Goal: Task Accomplishment & Management: Complete application form

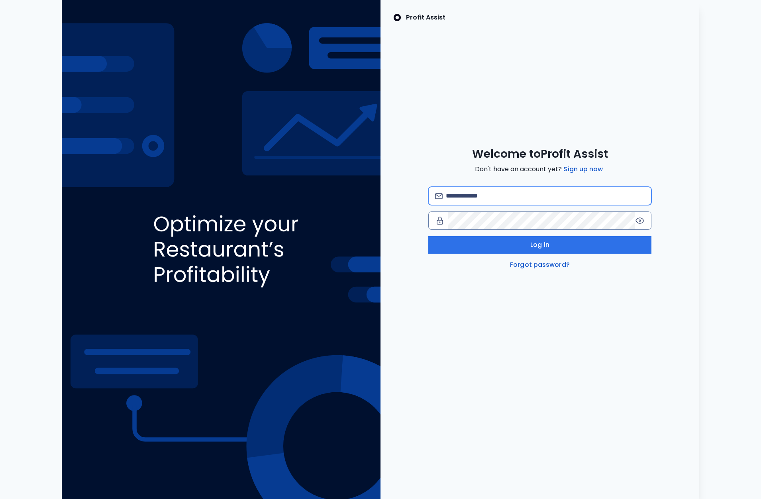
click at [503, 194] on input "email" at bounding box center [545, 196] width 199 height 18
type input "**********"
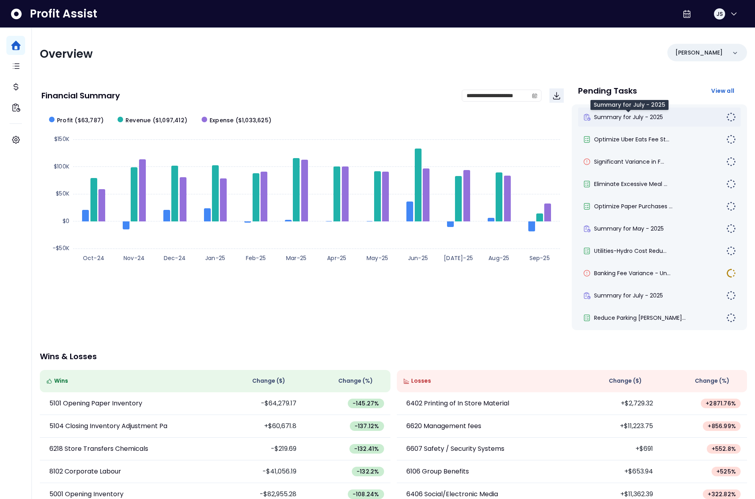
click at [641, 117] on span "Summary for July - 2025" at bounding box center [628, 117] width 69 height 8
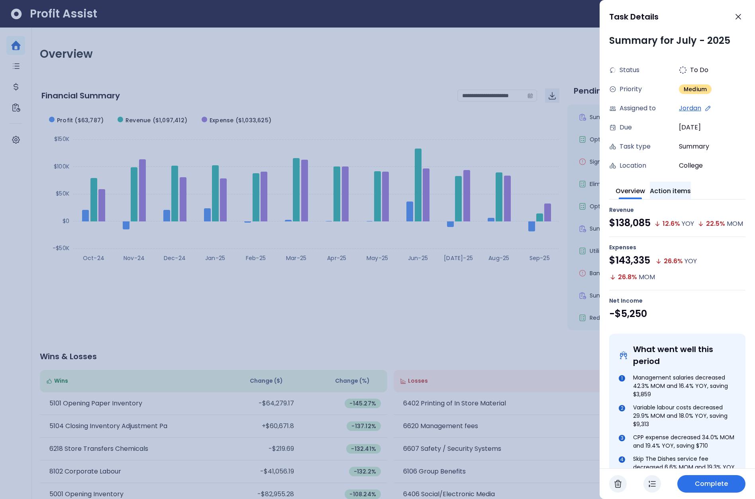
click at [680, 193] on button "Action items" at bounding box center [670, 191] width 41 height 18
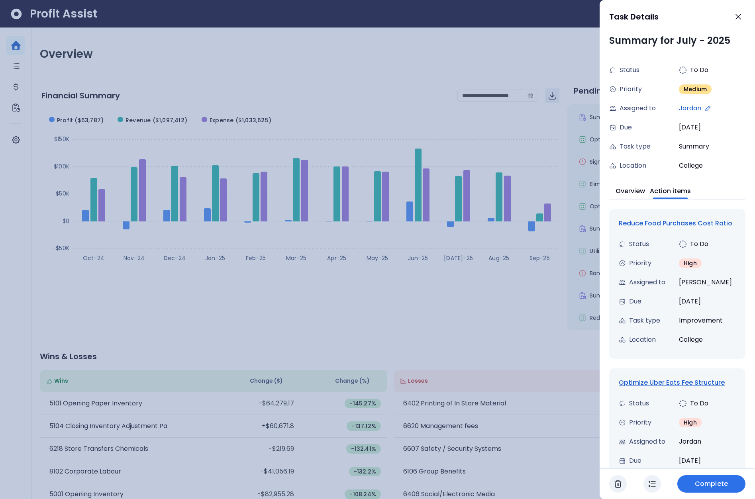
click at [675, 226] on div "Reduce Food Purchases Cost Ratio" at bounding box center [677, 224] width 117 height 10
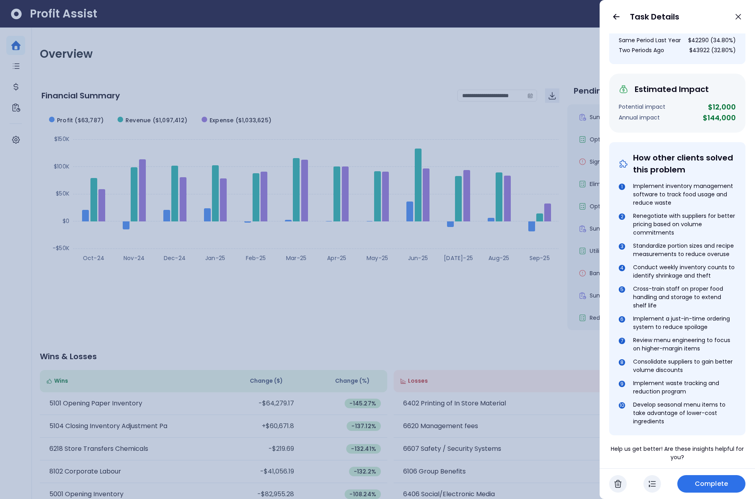
scroll to position [332, 0]
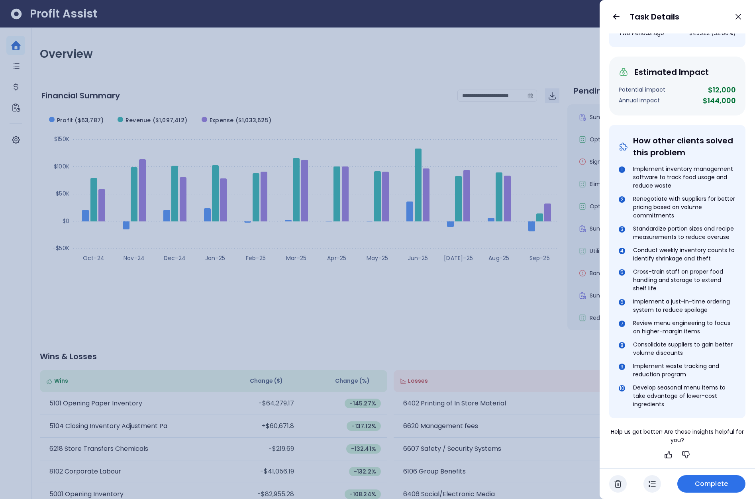
click at [716, 482] on span "Complete" at bounding box center [711, 484] width 33 height 10
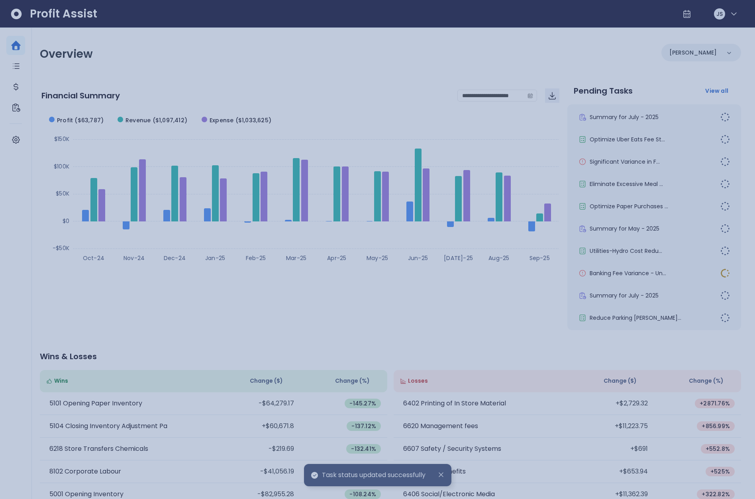
scroll to position [0, 0]
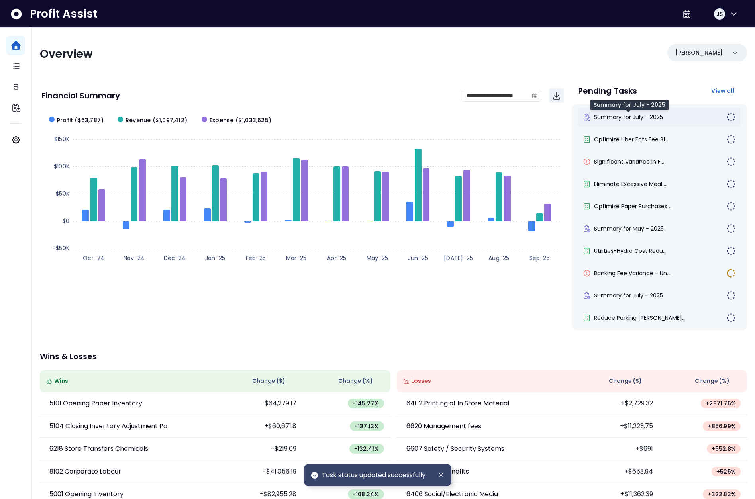
click at [630, 118] on span "Summary for July - 2025" at bounding box center [628, 117] width 69 height 8
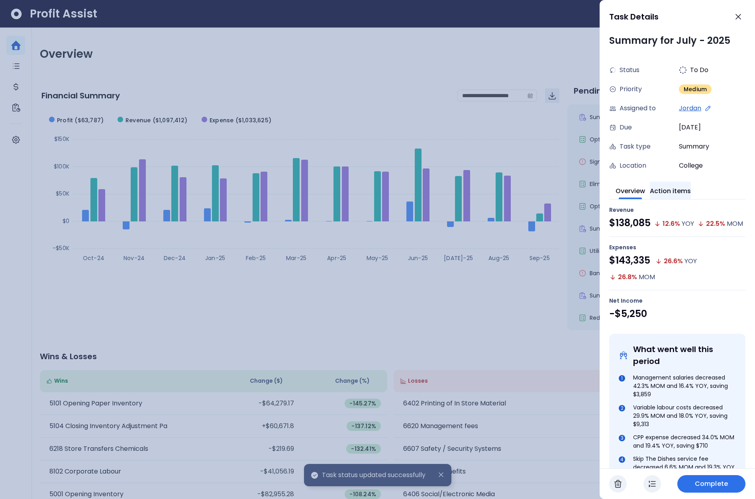
click at [687, 184] on button "Action items" at bounding box center [670, 191] width 41 height 18
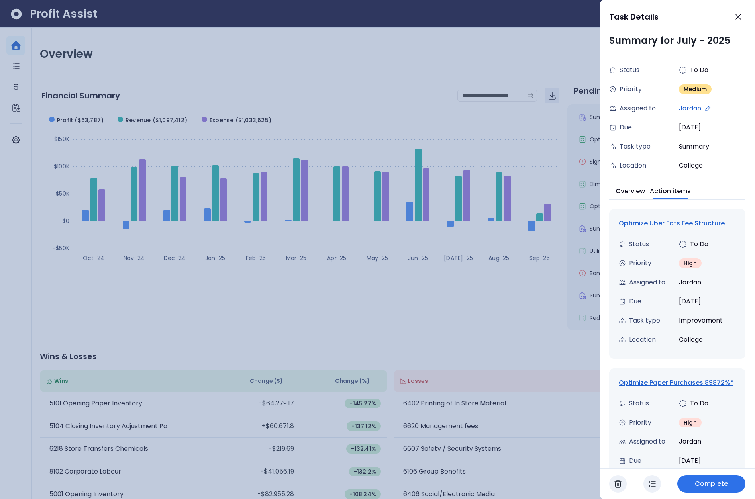
click at [645, 224] on div "Optimize Uber Eats Fee Structure" at bounding box center [677, 224] width 117 height 10
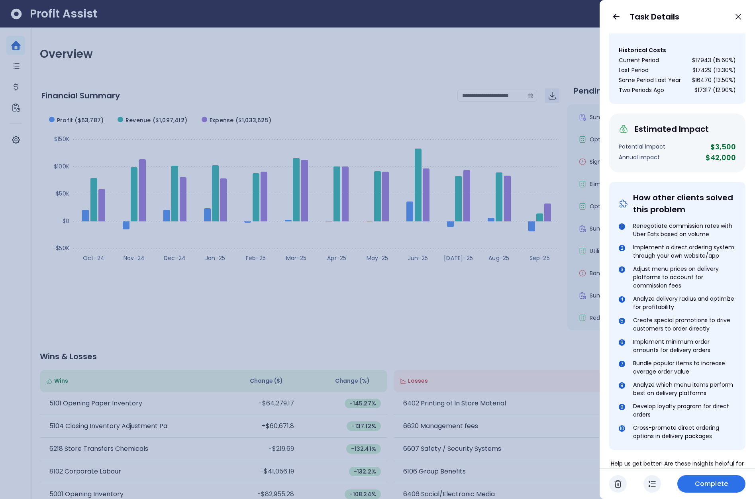
scroll to position [298, 0]
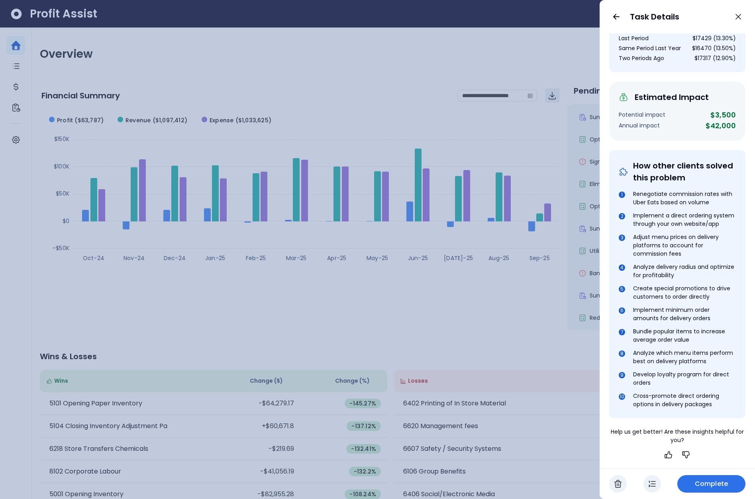
click at [657, 478] on button "button" at bounding box center [653, 484] width 18 height 18
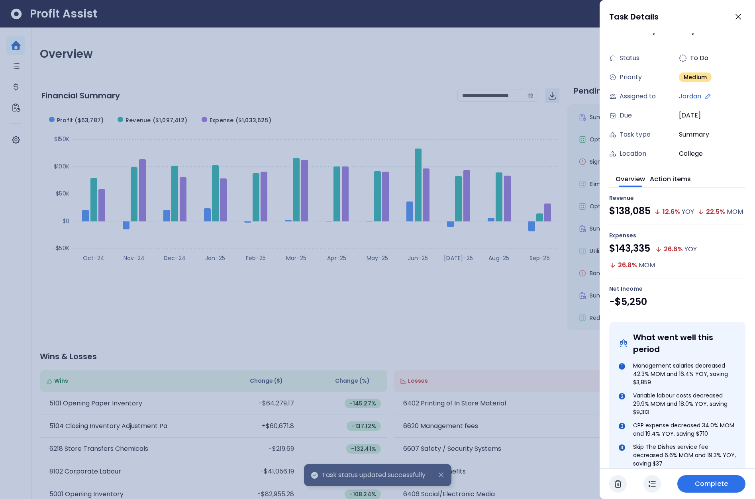
scroll to position [0, 0]
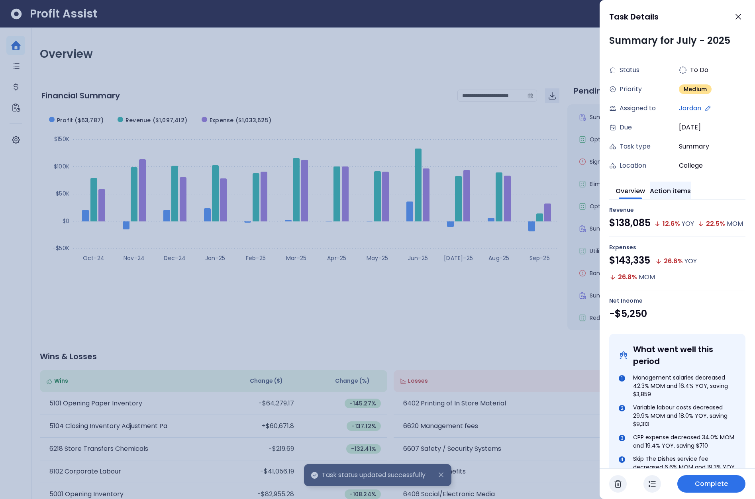
click at [681, 187] on button "Action items" at bounding box center [670, 191] width 41 height 18
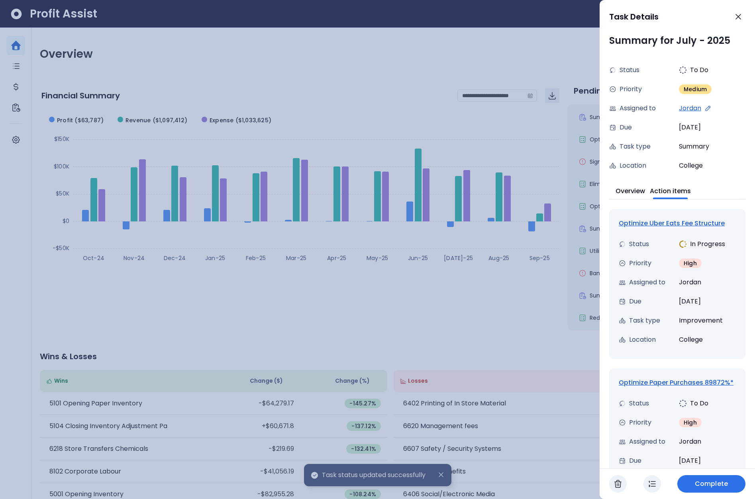
click at [656, 223] on div "Optimize Uber Eats Fee Structure" at bounding box center [677, 224] width 117 height 10
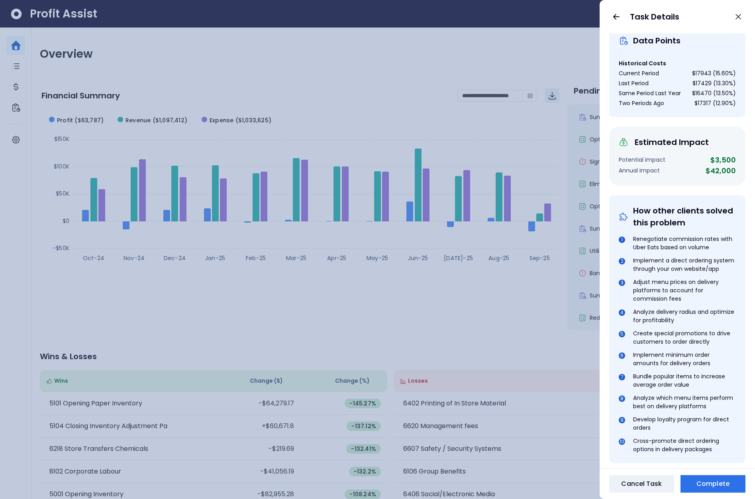
scroll to position [298, 0]
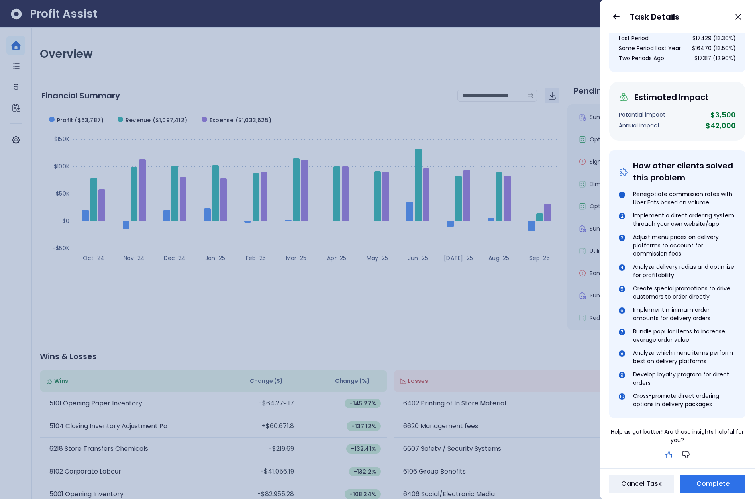
click at [668, 454] on icon "button" at bounding box center [669, 455] width 10 height 10
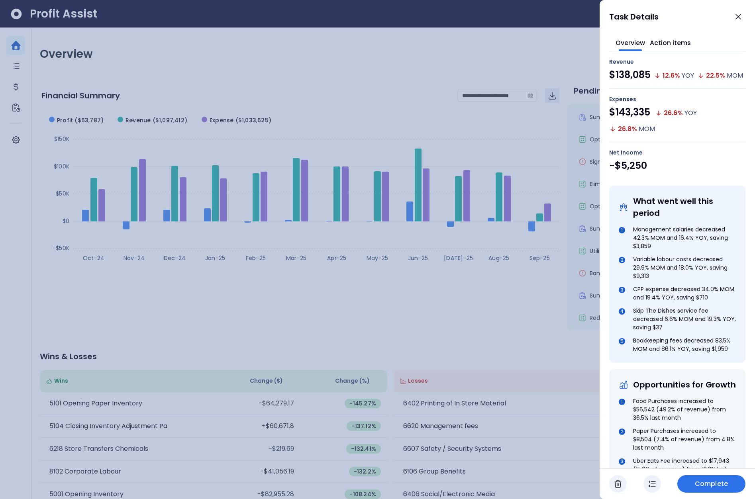
click at [576, 120] on div at bounding box center [377, 249] width 755 height 499
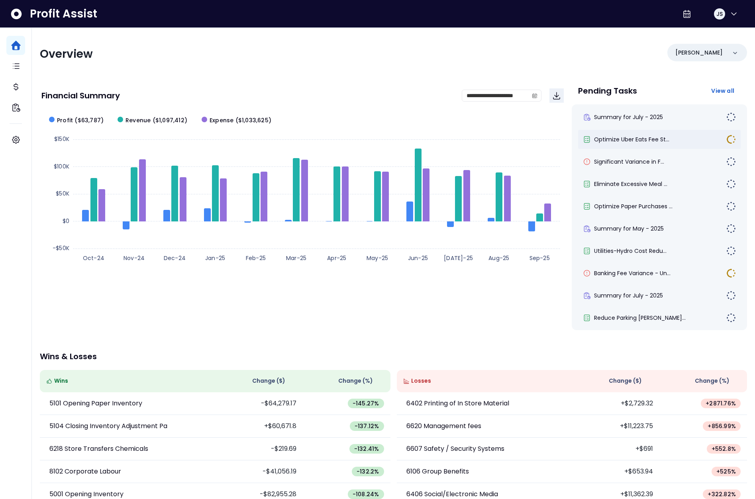
click at [610, 136] on span "Optimize Uber Eats Fee St..." at bounding box center [631, 139] width 75 height 8
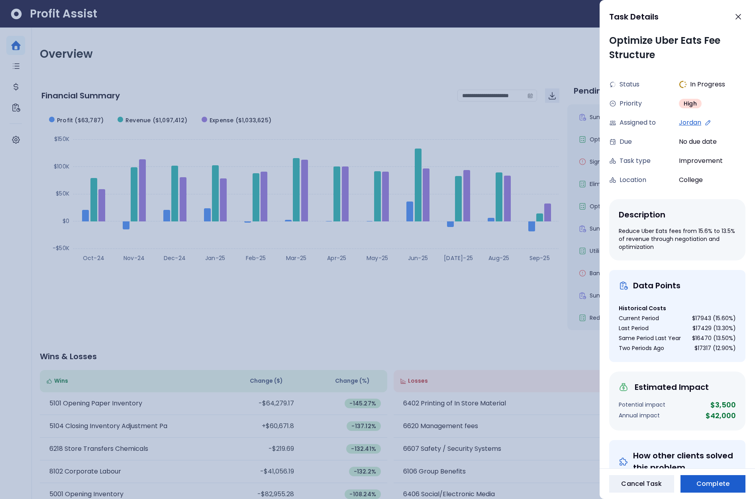
click at [712, 482] on span "Complete" at bounding box center [713, 484] width 33 height 10
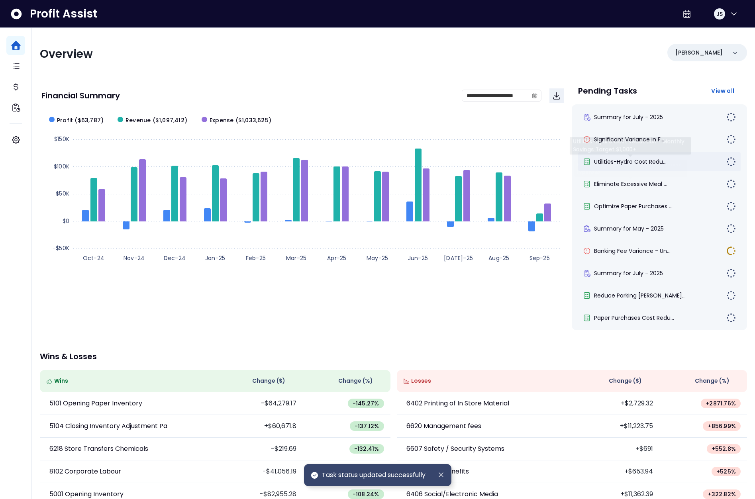
click at [618, 159] on span "Utilities-Hydro Cost Redu..." at bounding box center [630, 162] width 73 height 8
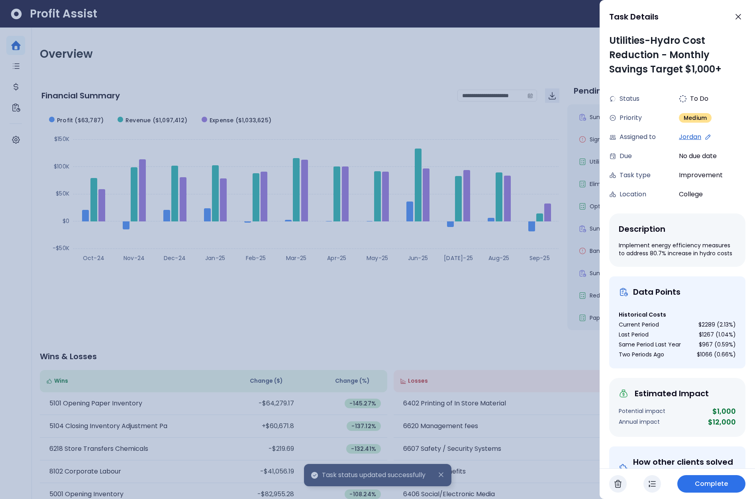
click at [711, 479] on button "Complete" at bounding box center [711, 484] width 68 height 18
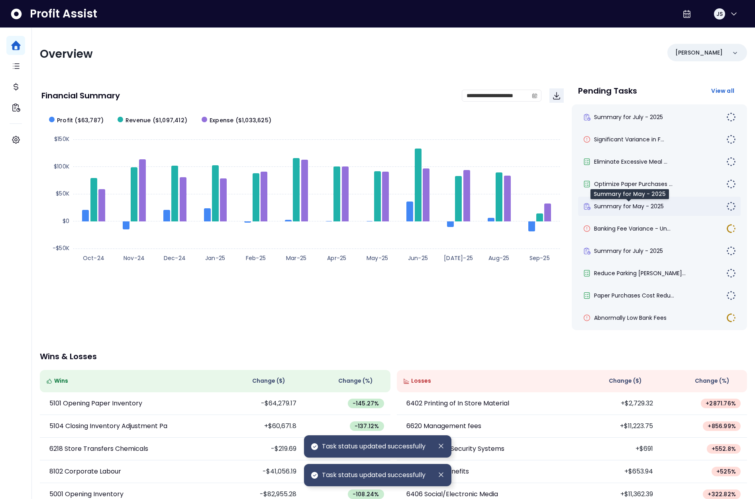
click at [622, 202] on span "Summary for May - 2025" at bounding box center [629, 206] width 70 height 8
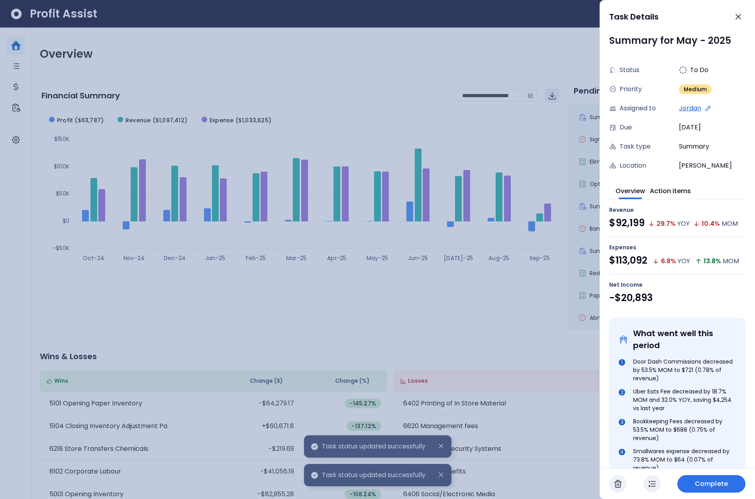
click at [717, 479] on button "Complete" at bounding box center [711, 484] width 68 height 18
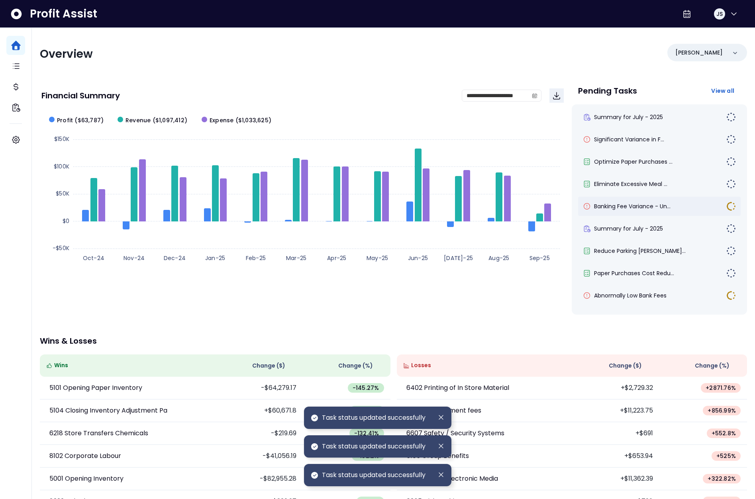
click at [622, 212] on div "Banking Fee Variance - Un..." at bounding box center [659, 206] width 163 height 19
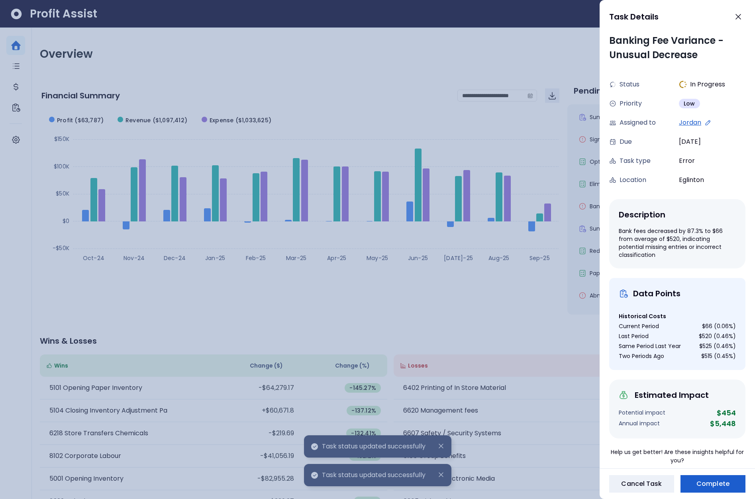
click at [714, 478] on button "Complete" at bounding box center [713, 484] width 65 height 18
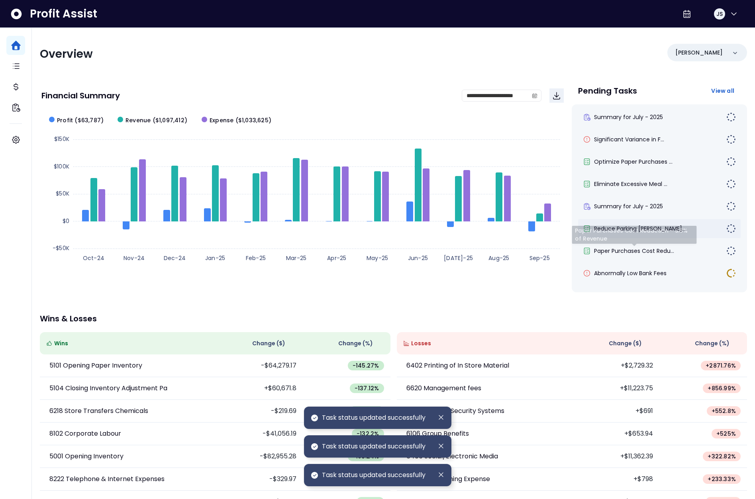
click at [641, 236] on div "Reduce Parking Luke Expen..." at bounding box center [659, 228] width 163 height 19
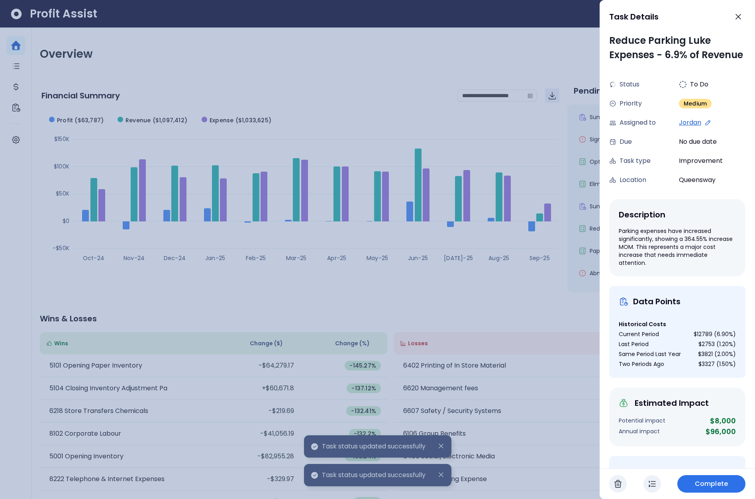
click at [717, 478] on button "Complete" at bounding box center [711, 484] width 68 height 18
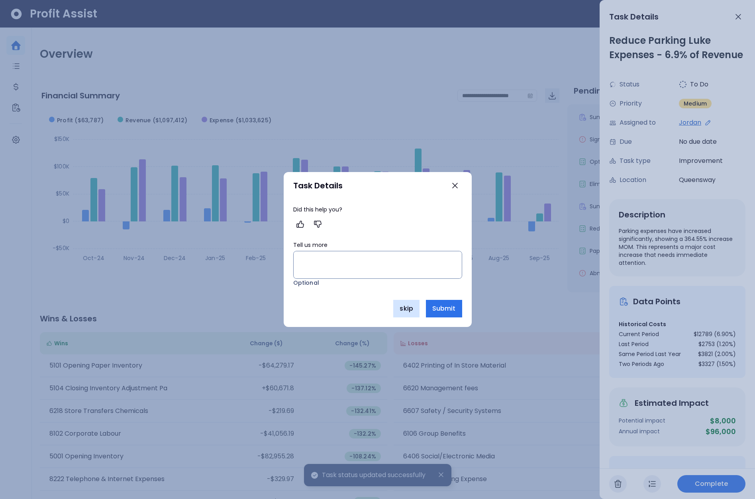
click at [406, 312] on span "skip" at bounding box center [406, 309] width 13 height 10
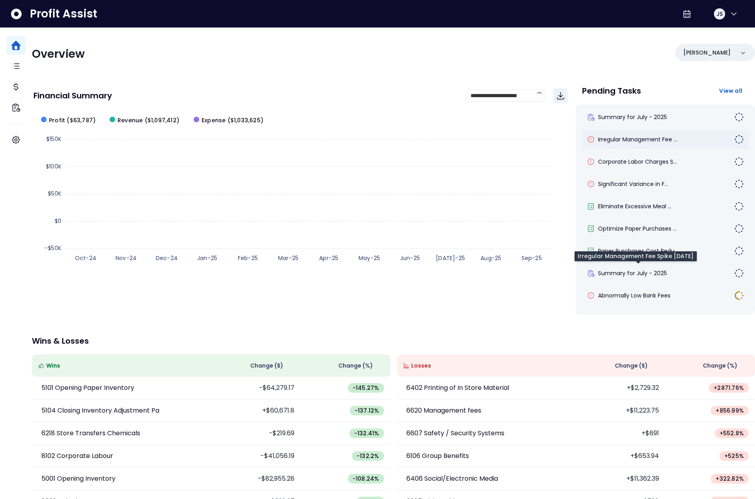
click at [653, 139] on span "Irregular Management Fee ..." at bounding box center [637, 139] width 79 height 8
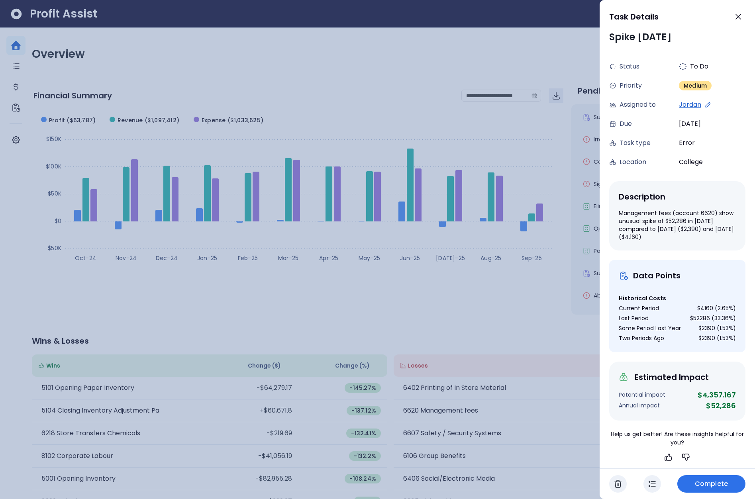
scroll to position [20, 0]
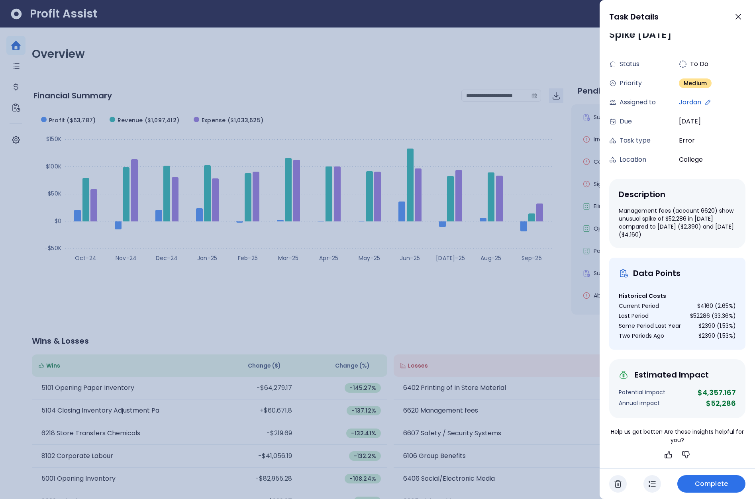
drag, startPoint x: 716, startPoint y: 481, endPoint x: 713, endPoint y: 400, distance: 81.7
click at [713, 400] on div "Task Details Irregular Management Fee Spike December 2024 Status To Do Priority…" at bounding box center [677, 249] width 155 height 499
click at [543, 304] on div at bounding box center [377, 249] width 755 height 499
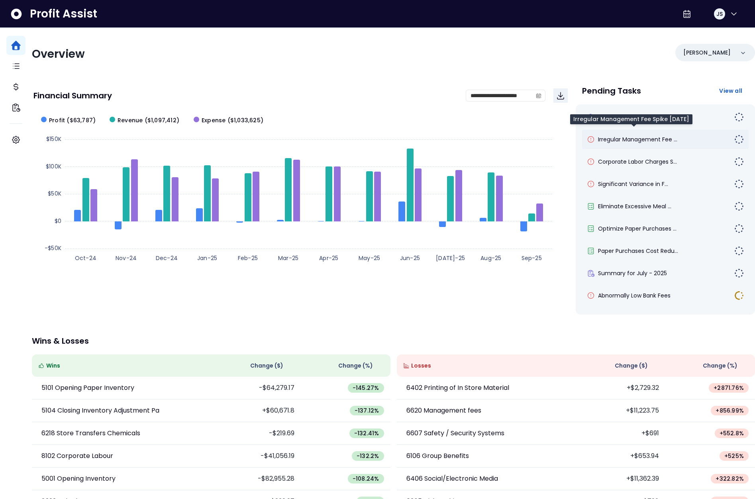
click at [631, 139] on span "Irregular Management Fee ..." at bounding box center [637, 139] width 79 height 8
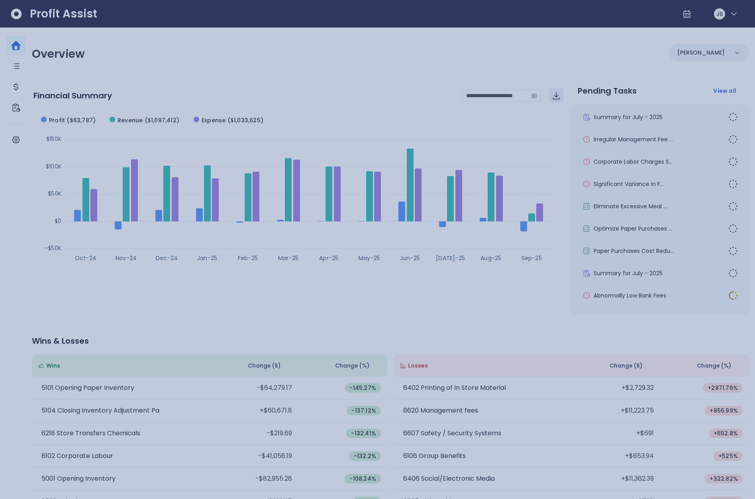
drag, startPoint x: 544, startPoint y: 261, endPoint x: 562, endPoint y: 248, distance: 21.4
click at [544, 260] on div at bounding box center [377, 249] width 755 height 499
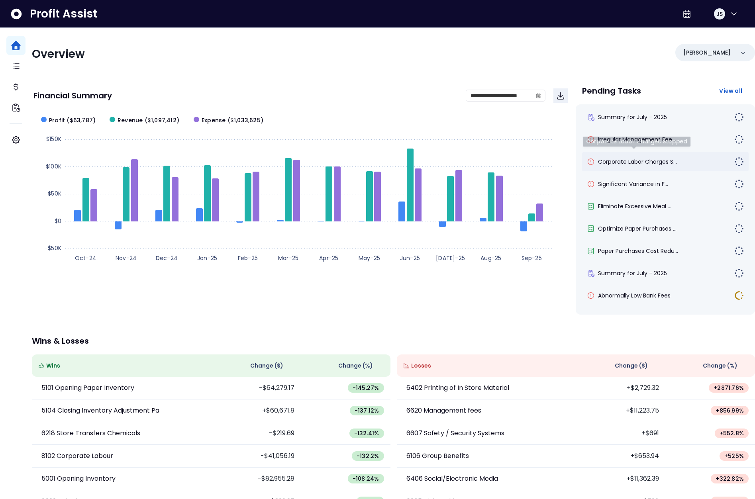
click at [630, 160] on span "Corporate Labor Charges S..." at bounding box center [637, 162] width 79 height 8
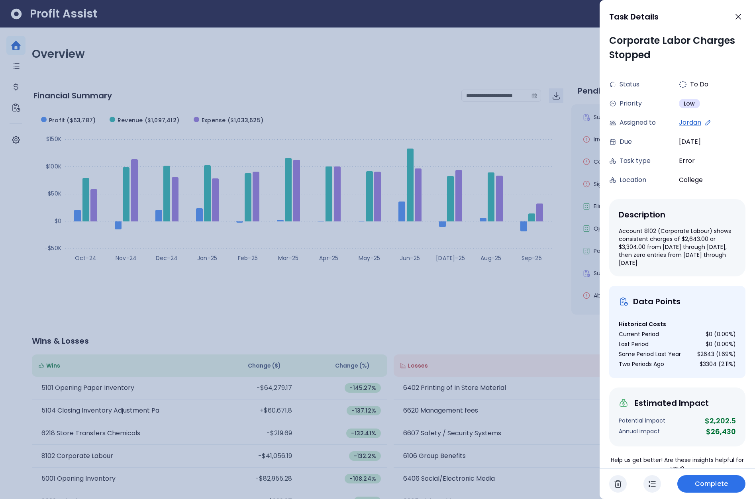
click at [572, 362] on div at bounding box center [377, 249] width 755 height 499
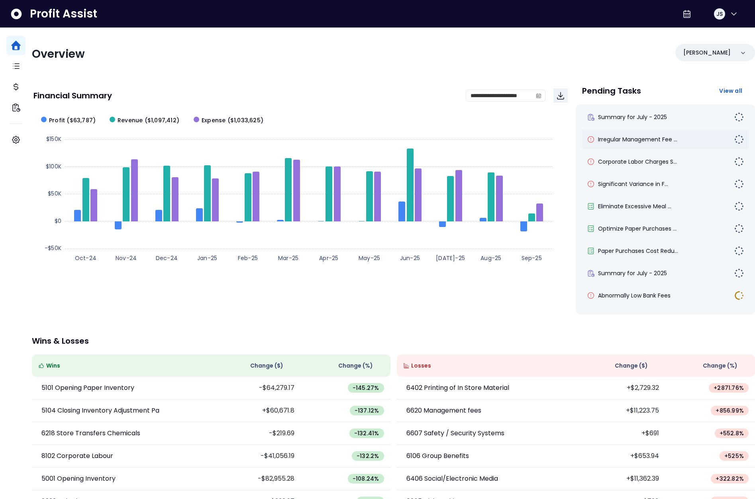
click at [642, 135] on span "Irregular Management Fee ..." at bounding box center [637, 139] width 79 height 8
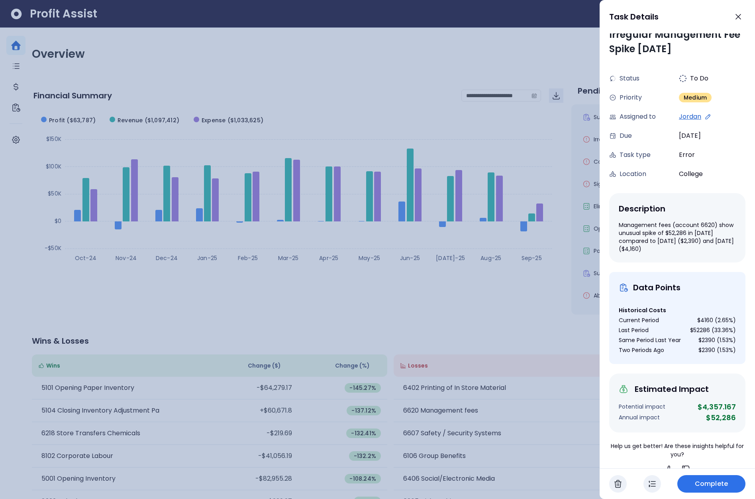
scroll to position [0, 0]
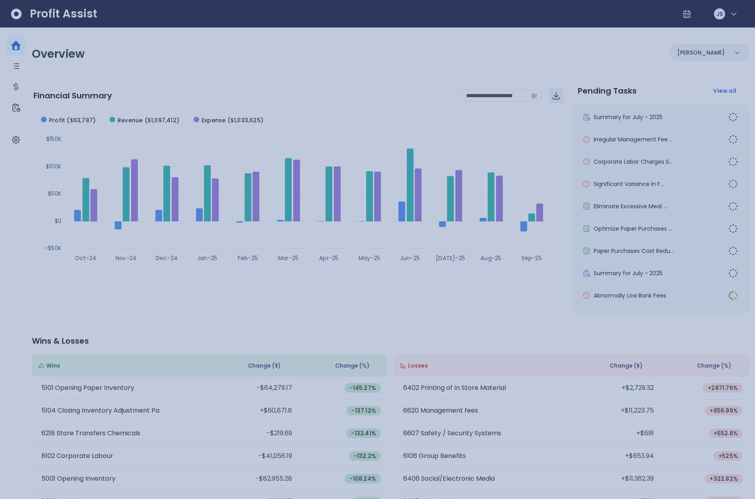
click at [318, 87] on div at bounding box center [377, 249] width 755 height 499
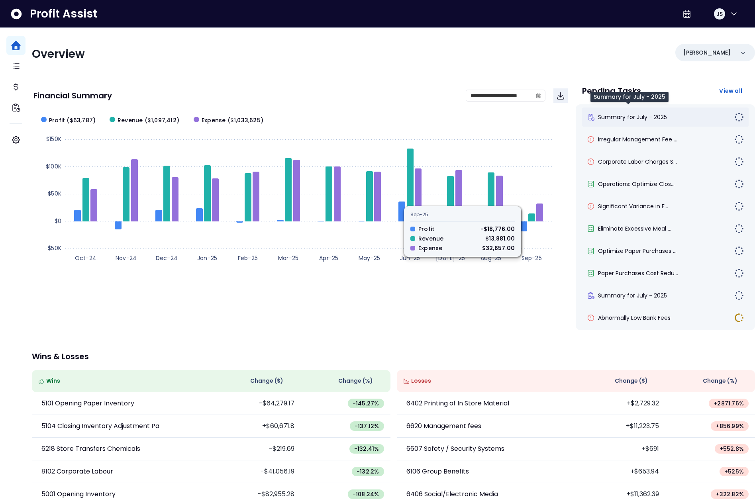
click at [626, 119] on span "Summary for July - 2025" at bounding box center [632, 117] width 69 height 8
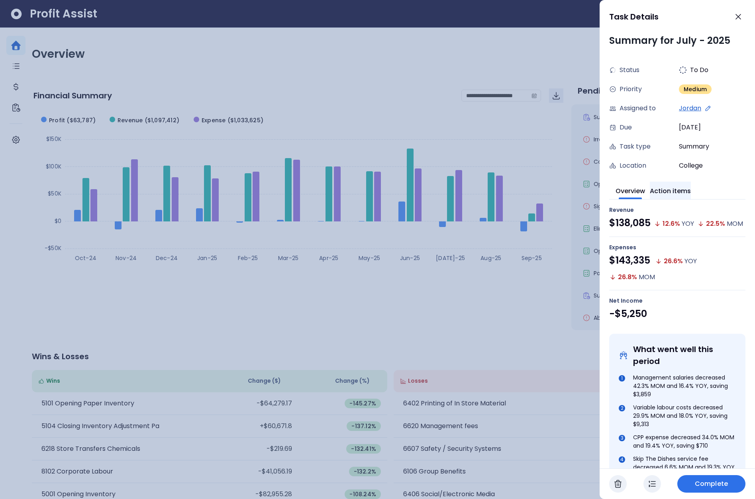
click at [683, 193] on button "Action items" at bounding box center [670, 191] width 41 height 18
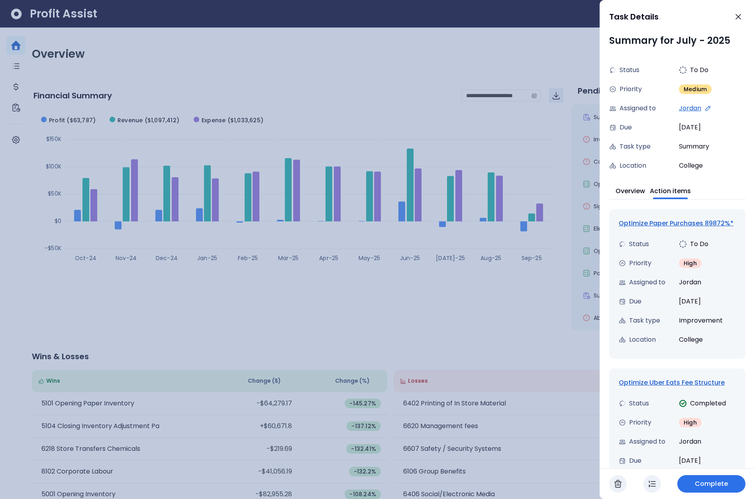
click at [665, 222] on div "Optimize Paper Purchases 89872%*" at bounding box center [677, 224] width 117 height 10
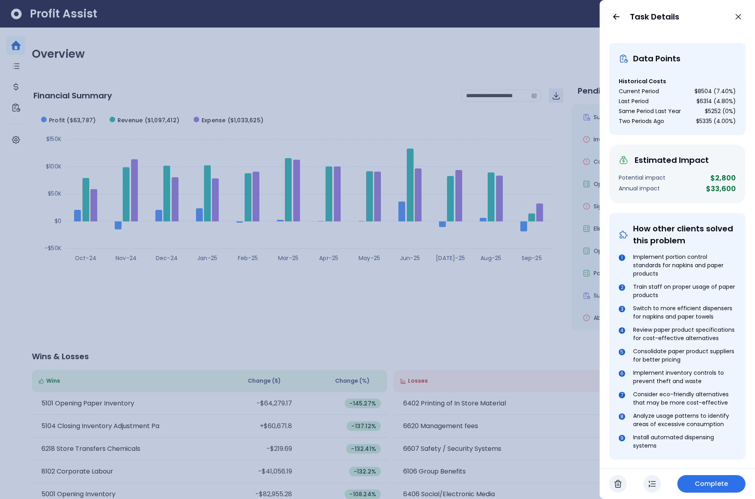
scroll to position [293, 0]
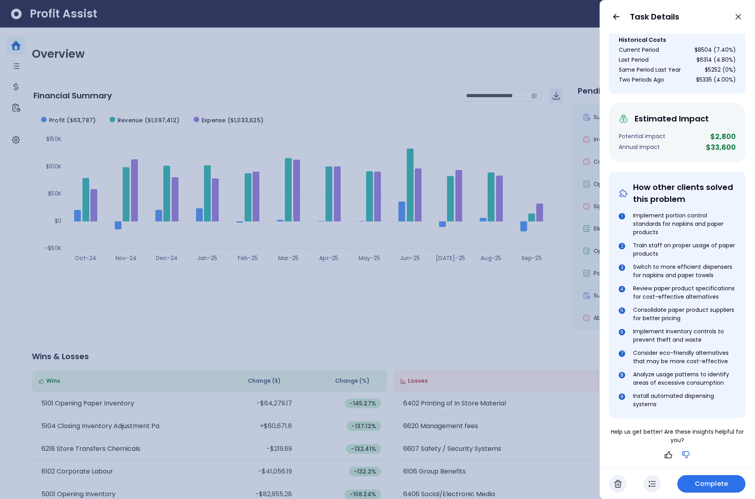
click at [682, 452] on icon "button" at bounding box center [686, 455] width 10 height 10
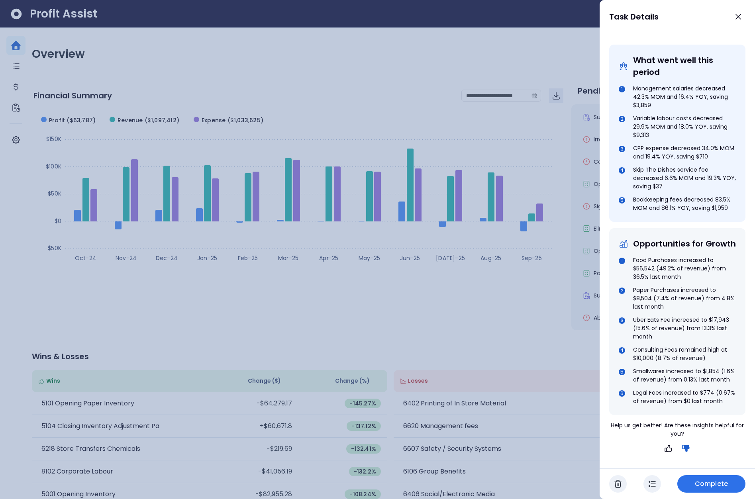
scroll to position [341, 0]
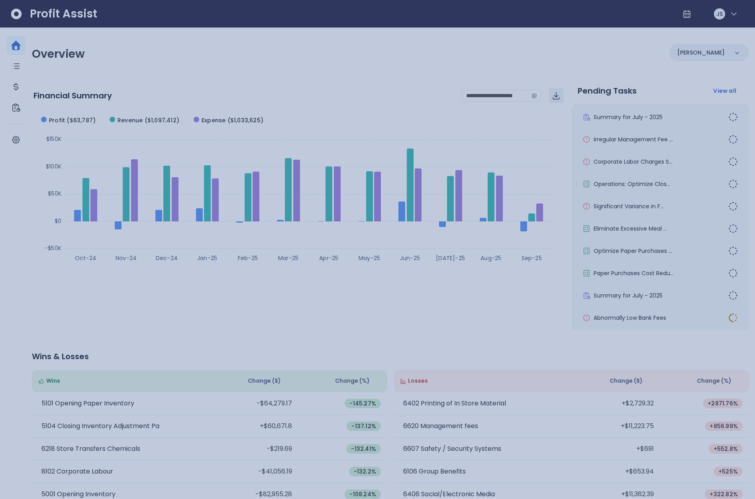
click at [539, 279] on div at bounding box center [377, 249] width 755 height 499
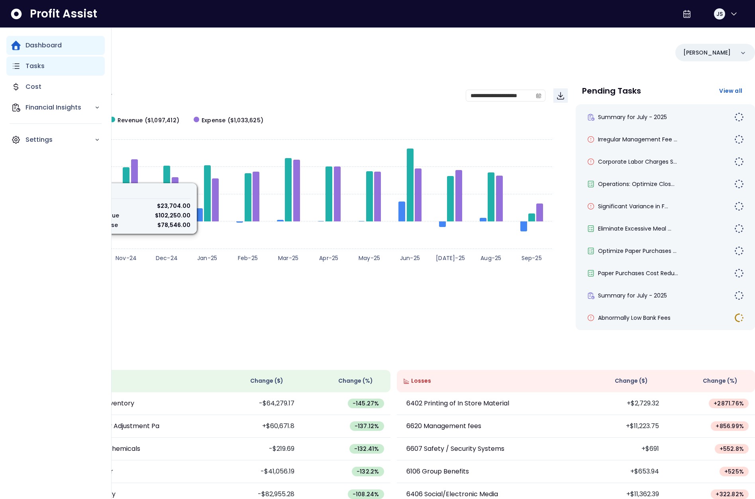
click at [26, 68] on p "Tasks" at bounding box center [35, 66] width 19 height 10
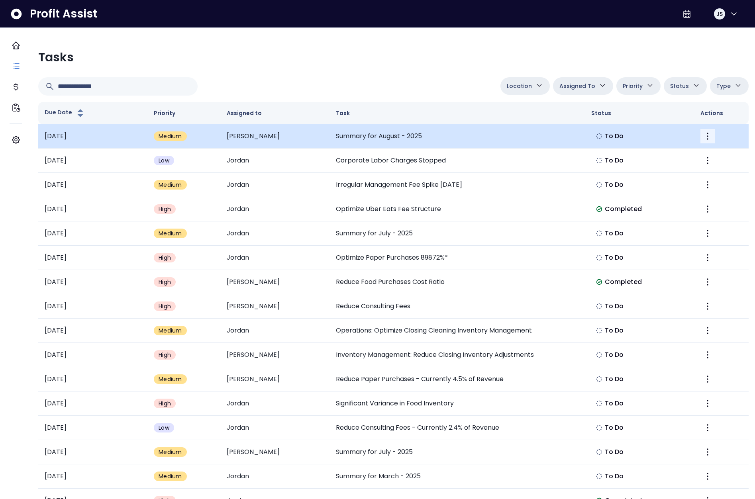
click at [703, 134] on icon "More" at bounding box center [708, 137] width 10 height 10
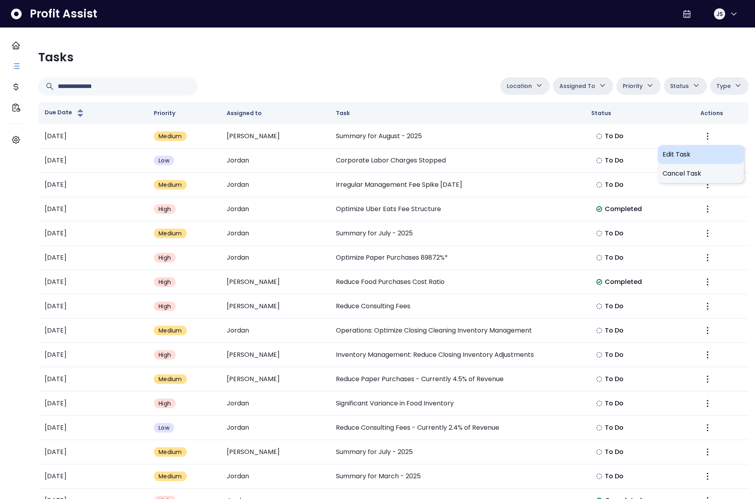
click at [697, 154] on span "Edit Task" at bounding box center [701, 155] width 77 height 10
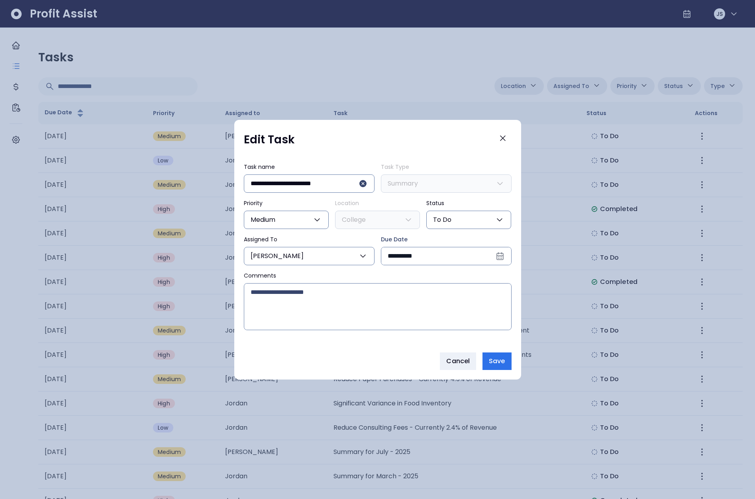
click at [308, 256] on button "[PERSON_NAME]" at bounding box center [309, 256] width 131 height 18
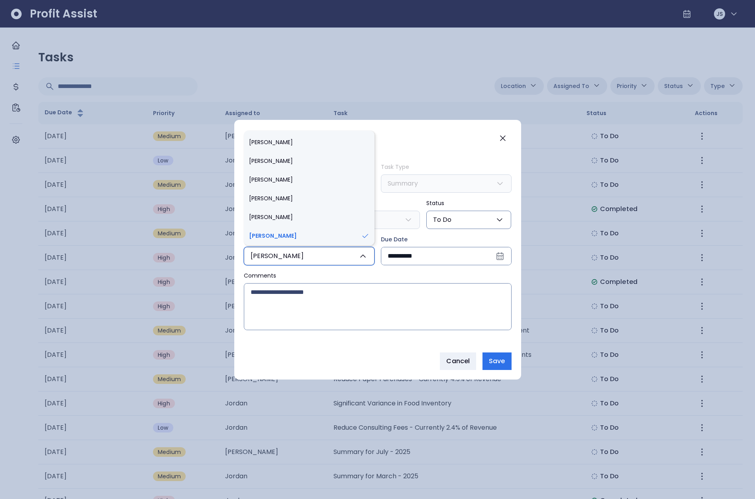
click at [308, 256] on button "[PERSON_NAME]" at bounding box center [309, 256] width 131 height 18
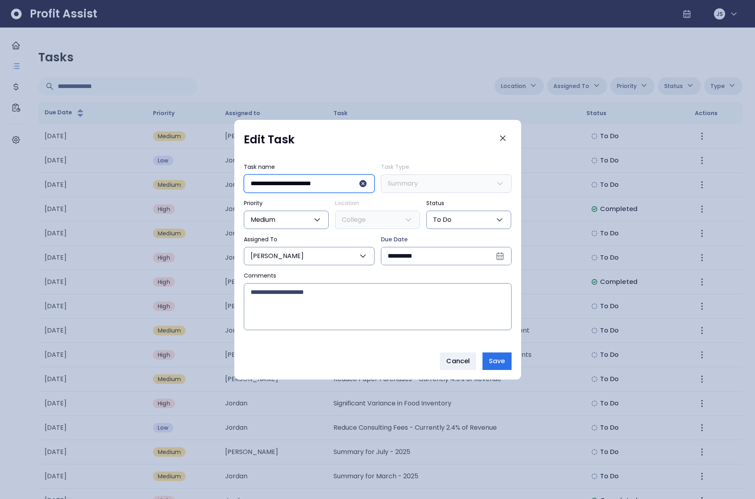
click at [303, 183] on input "**********" at bounding box center [305, 184] width 108 height 18
click at [311, 220] on button "Medium" at bounding box center [286, 220] width 85 height 18
click at [338, 253] on button "[PERSON_NAME]" at bounding box center [309, 256] width 131 height 18
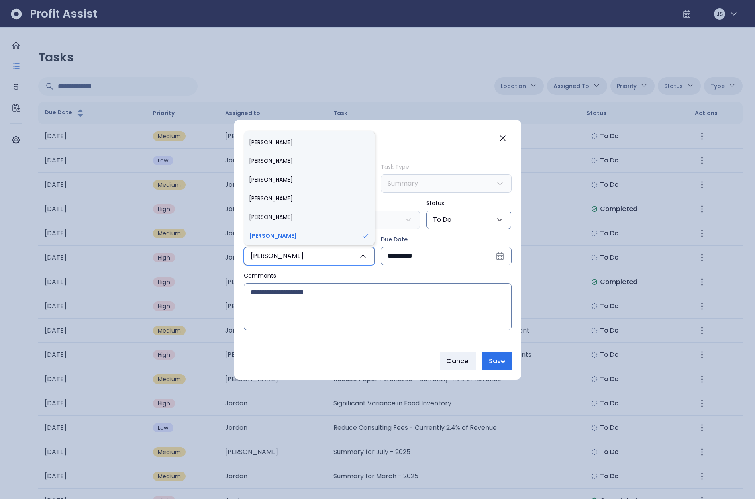
click at [339, 254] on button "[PERSON_NAME]" at bounding box center [309, 256] width 131 height 18
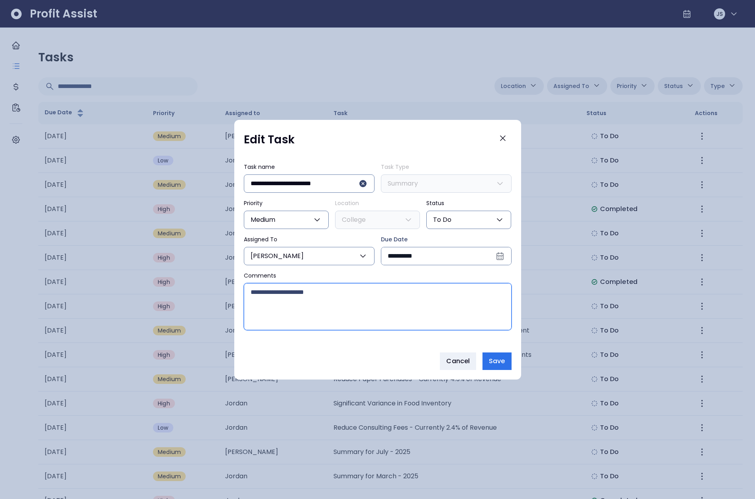
click at [365, 302] on textarea "Comments" at bounding box center [377, 307] width 267 height 46
type textarea "**********"
click at [488, 357] on button "Save" at bounding box center [497, 362] width 29 height 18
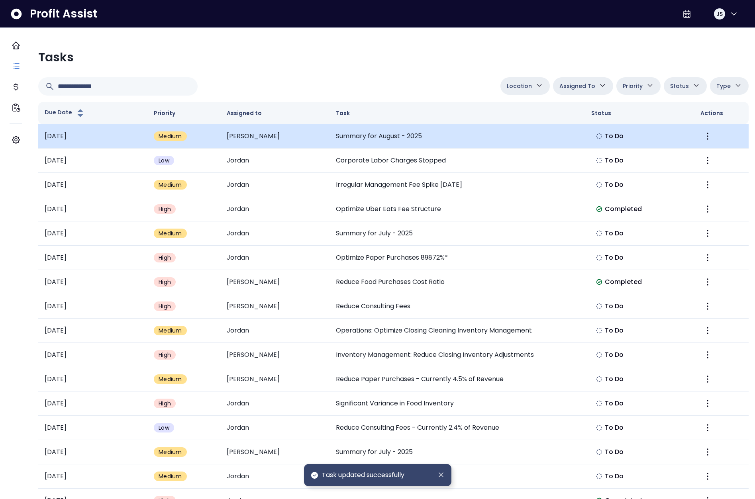
click at [399, 137] on td "Summary for August - 2025" at bounding box center [457, 136] width 255 height 24
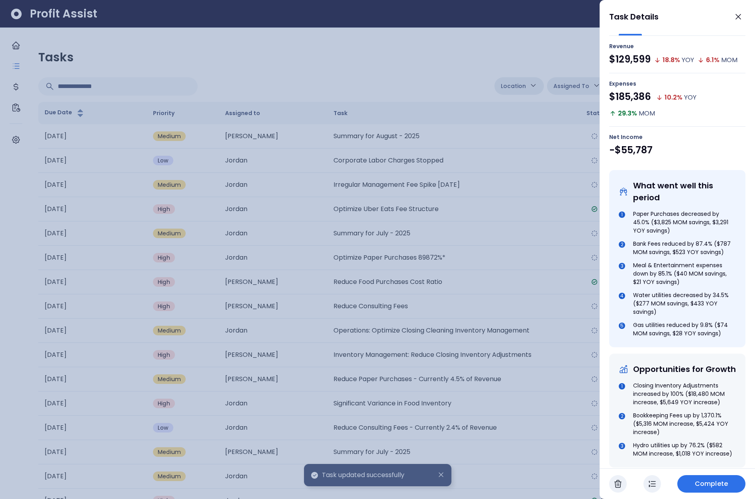
scroll to position [303, 0]
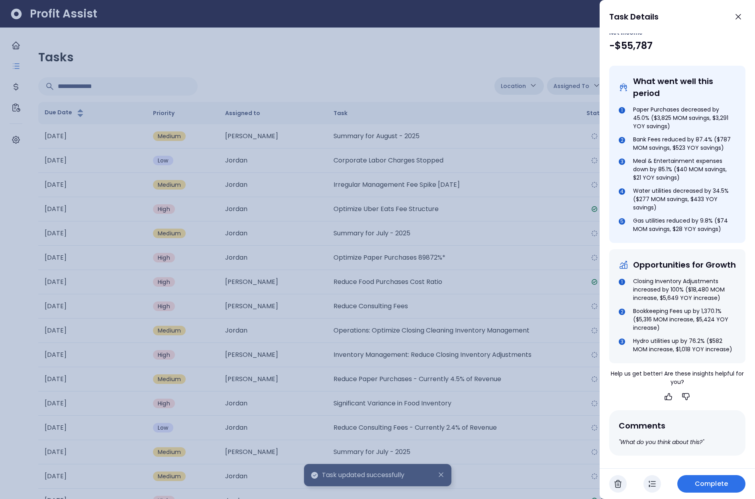
click at [528, 236] on div at bounding box center [377, 249] width 755 height 499
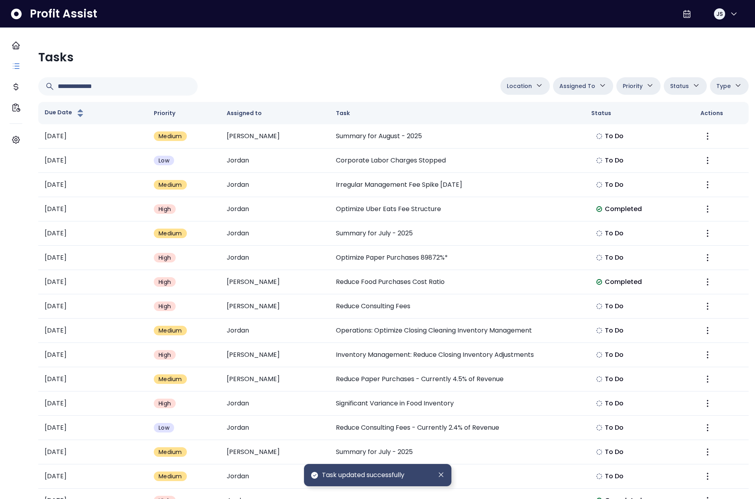
click at [535, 86] on icon "button" at bounding box center [539, 85] width 8 height 8
click at [528, 121] on li "College" at bounding box center [531, 129] width 60 height 17
type input "**********"
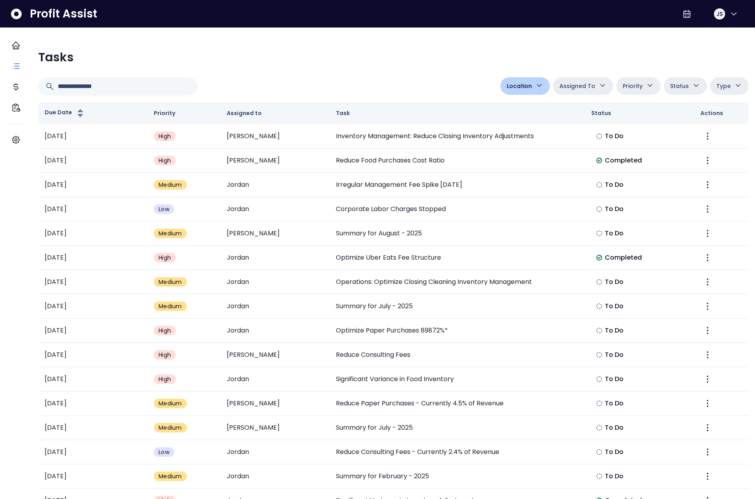
click at [458, 76] on div "**********" at bounding box center [393, 342] width 723 height 597
click at [575, 84] on span "Assigned To" at bounding box center [578, 86] width 36 height 10
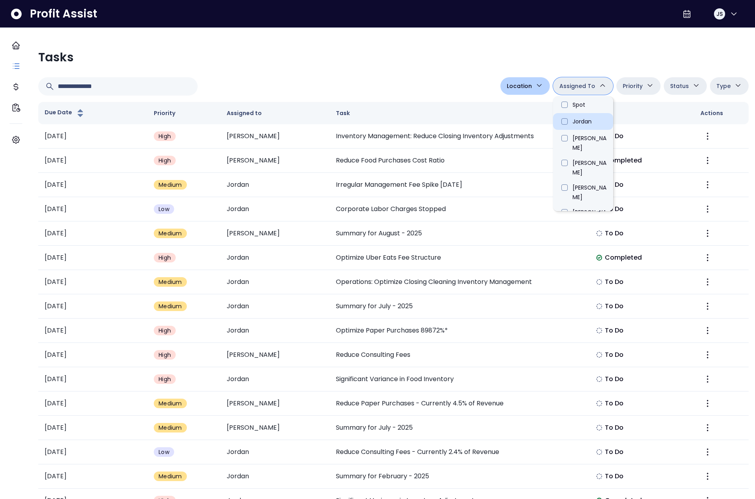
click at [557, 122] on li "Jordan" at bounding box center [583, 121] width 60 height 17
type input "****"
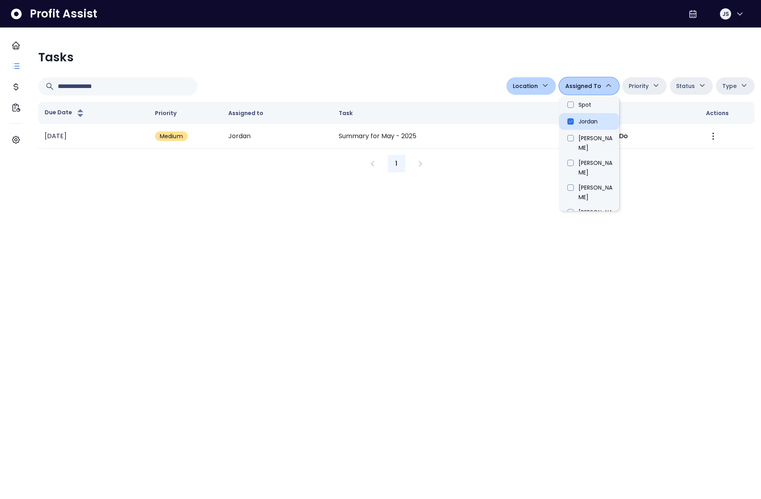
click at [563, 122] on li "Jordan" at bounding box center [589, 121] width 60 height 17
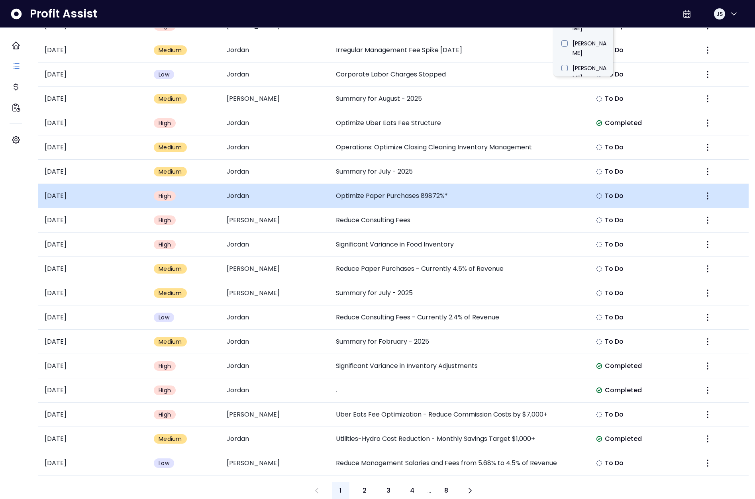
scroll to position [0, 0]
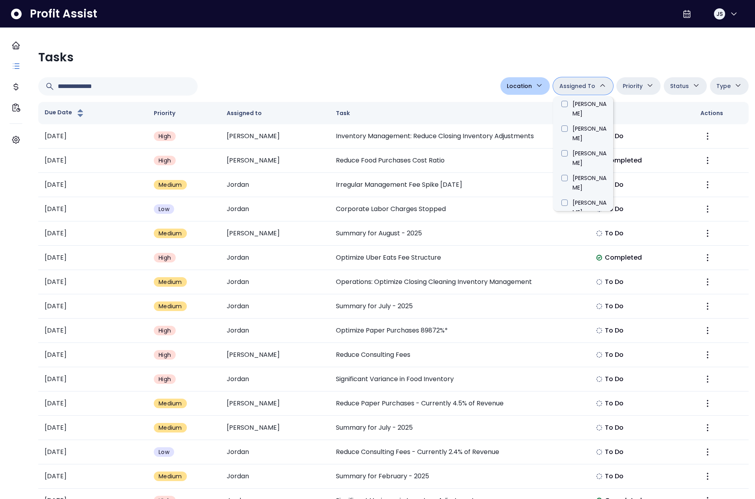
click at [562, 418] on li "[PERSON_NAME]" at bounding box center [583, 430] width 60 height 25
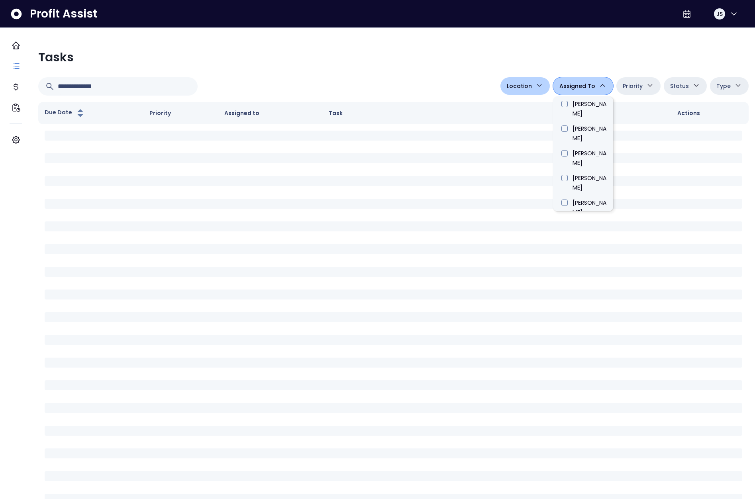
type input "*****"
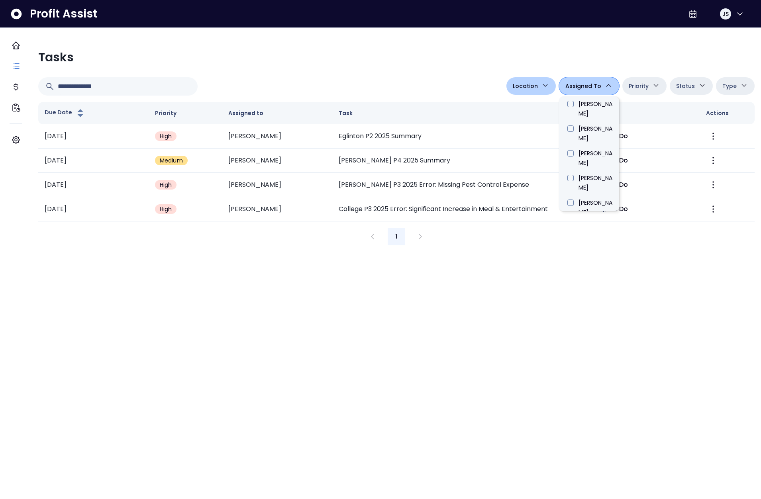
click at [563, 418] on li "[PERSON_NAME]" at bounding box center [589, 430] width 60 height 25
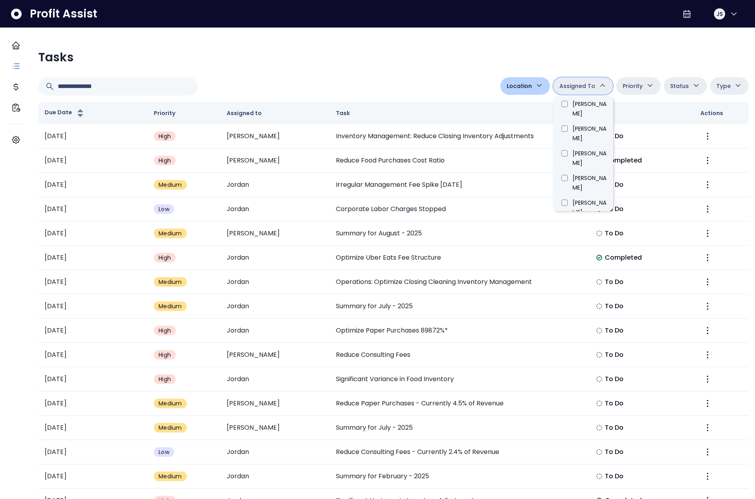
click at [563, 401] on li "Jordan" at bounding box center [583, 409] width 60 height 17
type input "*****"
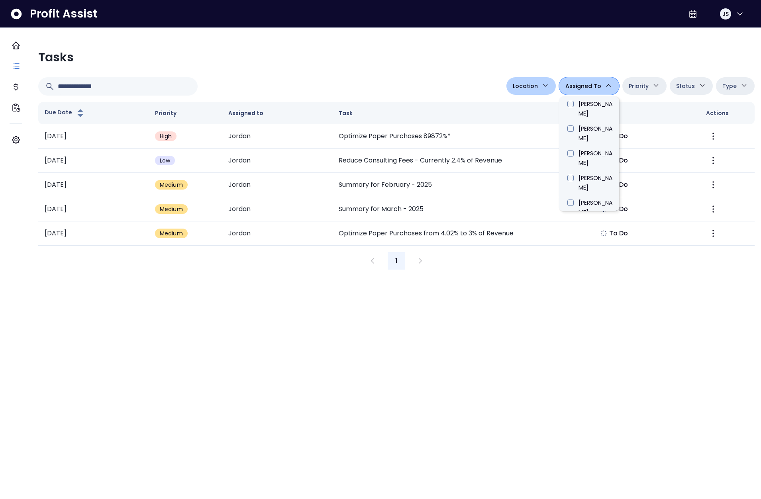
click at [629, 82] on span "Priority" at bounding box center [639, 86] width 20 height 10
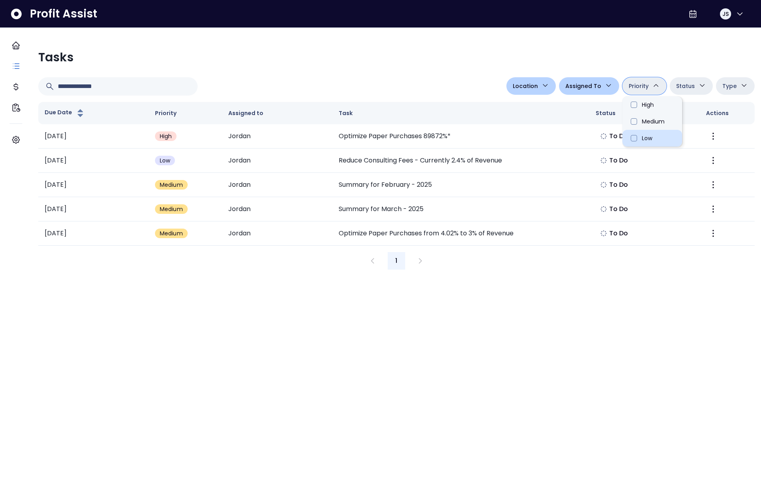
click at [640, 134] on li "Low" at bounding box center [652, 138] width 60 height 17
type input "*******"
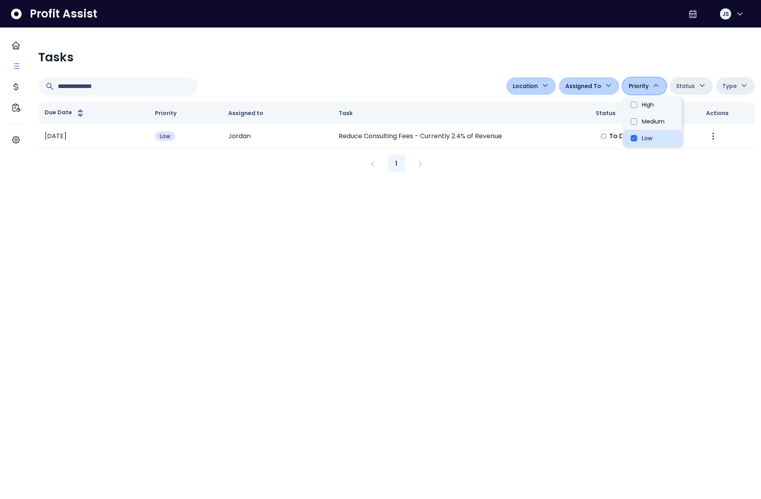
click at [639, 134] on li "Low" at bounding box center [652, 138] width 60 height 17
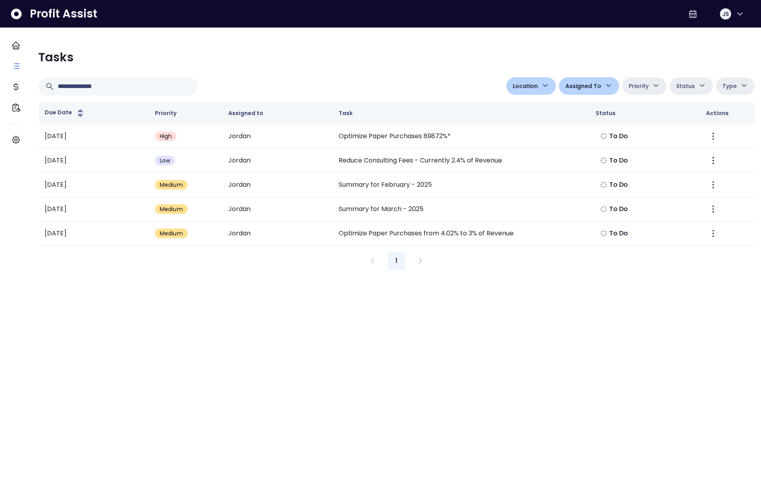
click at [683, 85] on span "Status" at bounding box center [685, 86] width 19 height 10
click at [606, 81] on icon "button" at bounding box center [609, 85] width 8 height 8
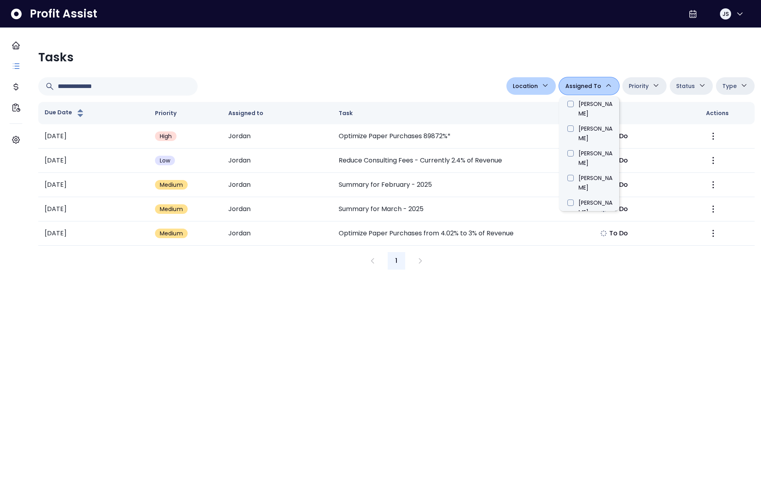
click at [565, 401] on li "Jordan" at bounding box center [589, 409] width 60 height 17
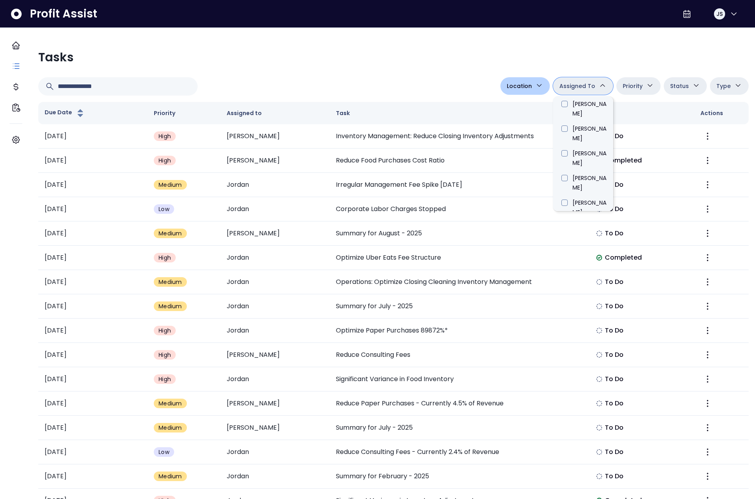
click at [678, 88] on span "Status" at bounding box center [679, 86] width 19 height 10
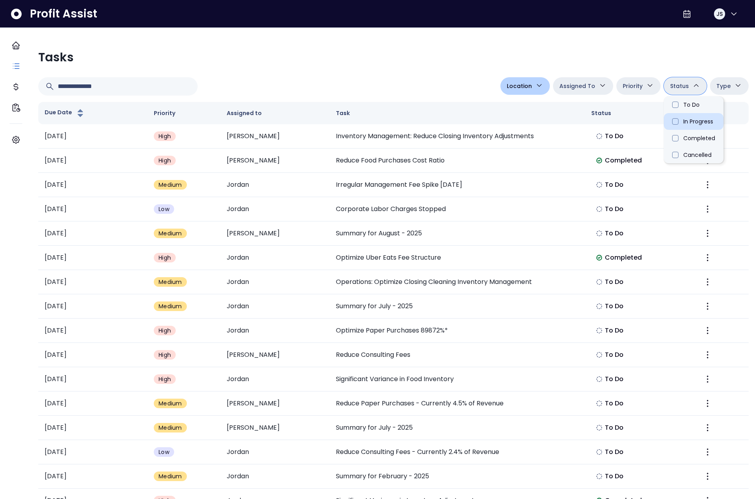
click at [679, 118] on li "In Progress" at bounding box center [694, 121] width 60 height 17
type input "**********"
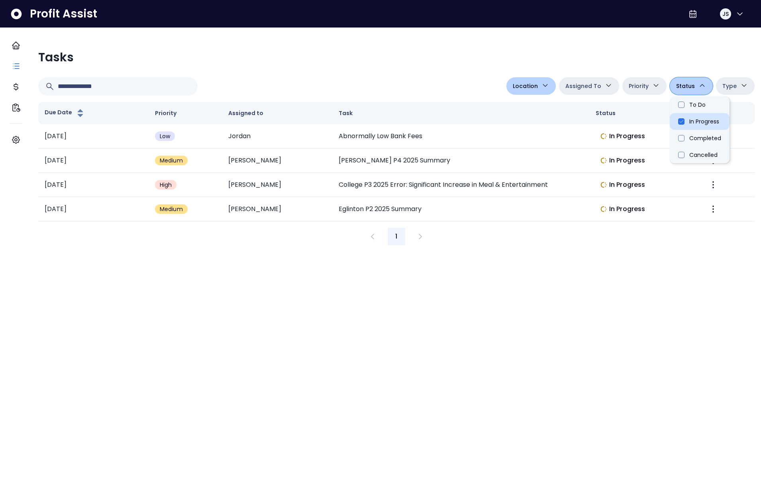
click at [677, 119] on li "In Progress" at bounding box center [700, 121] width 60 height 17
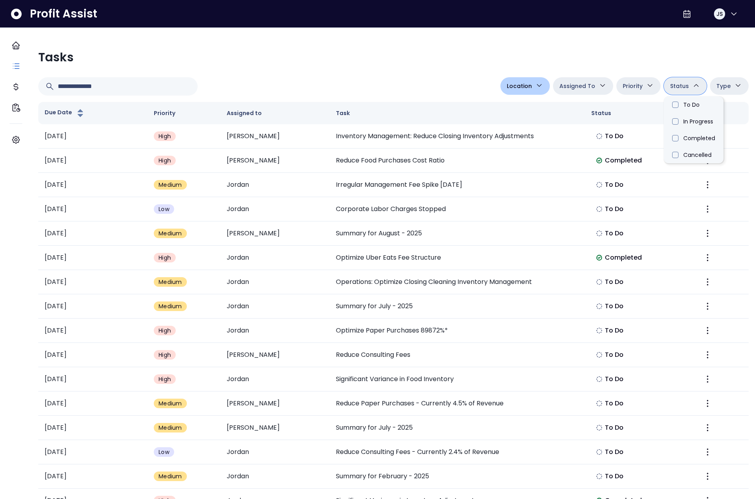
click at [717, 86] on span "Type" at bounding box center [724, 86] width 14 height 10
click at [710, 139] on li "Error" at bounding box center [718, 138] width 60 height 17
type input "*********"
